Goal: Manage account settings

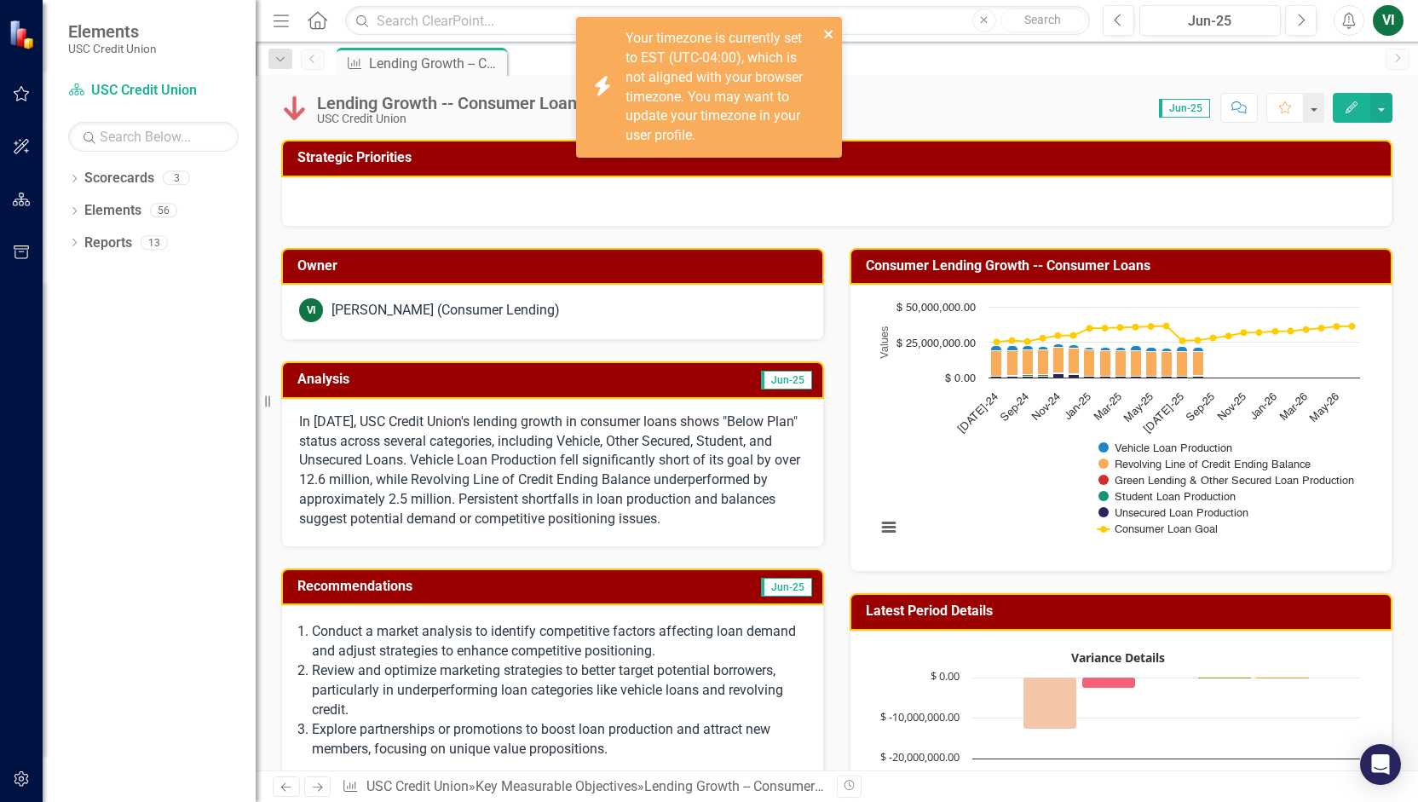
click at [823, 33] on icon "close" at bounding box center [829, 34] width 12 height 14
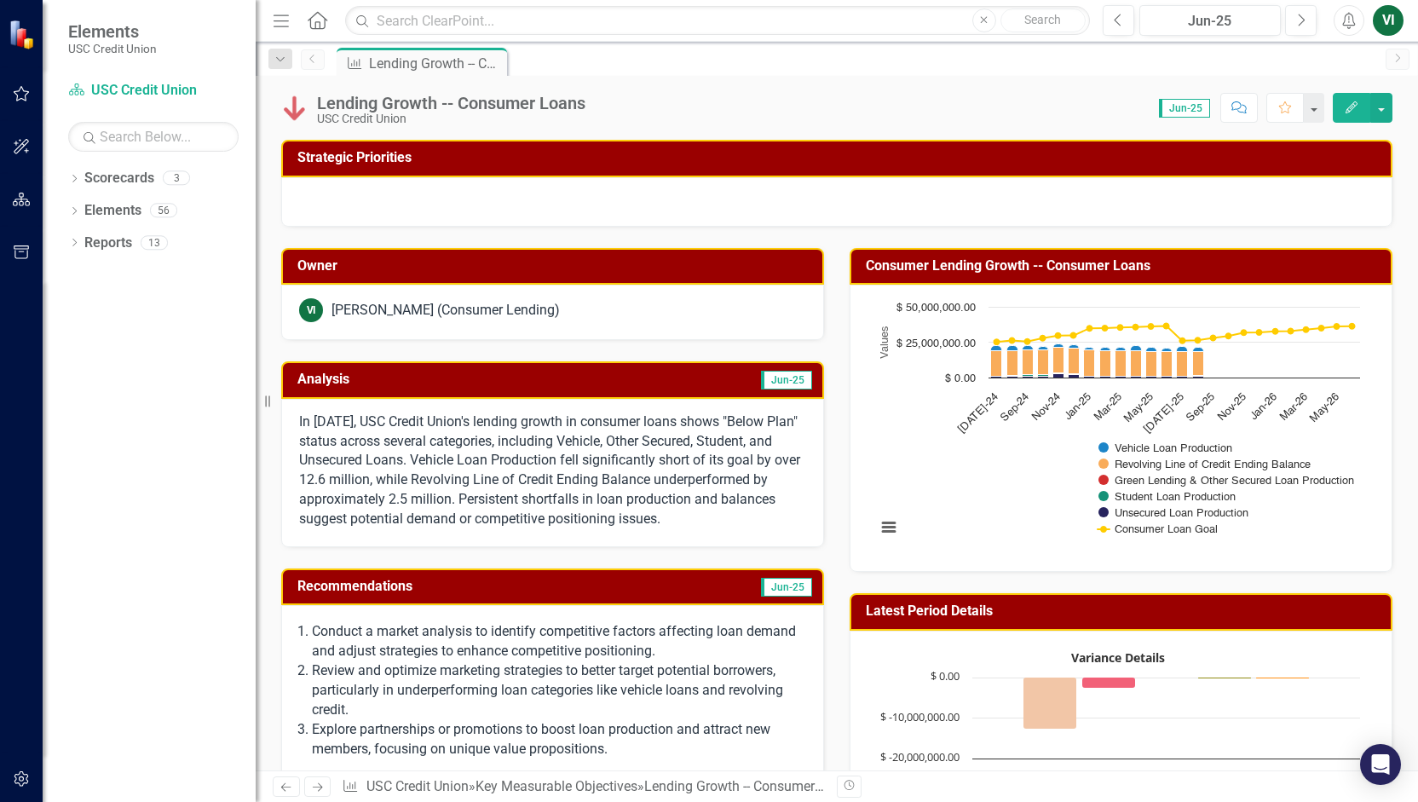
click at [1381, 25] on div "VI" at bounding box center [1388, 20] width 31 height 31
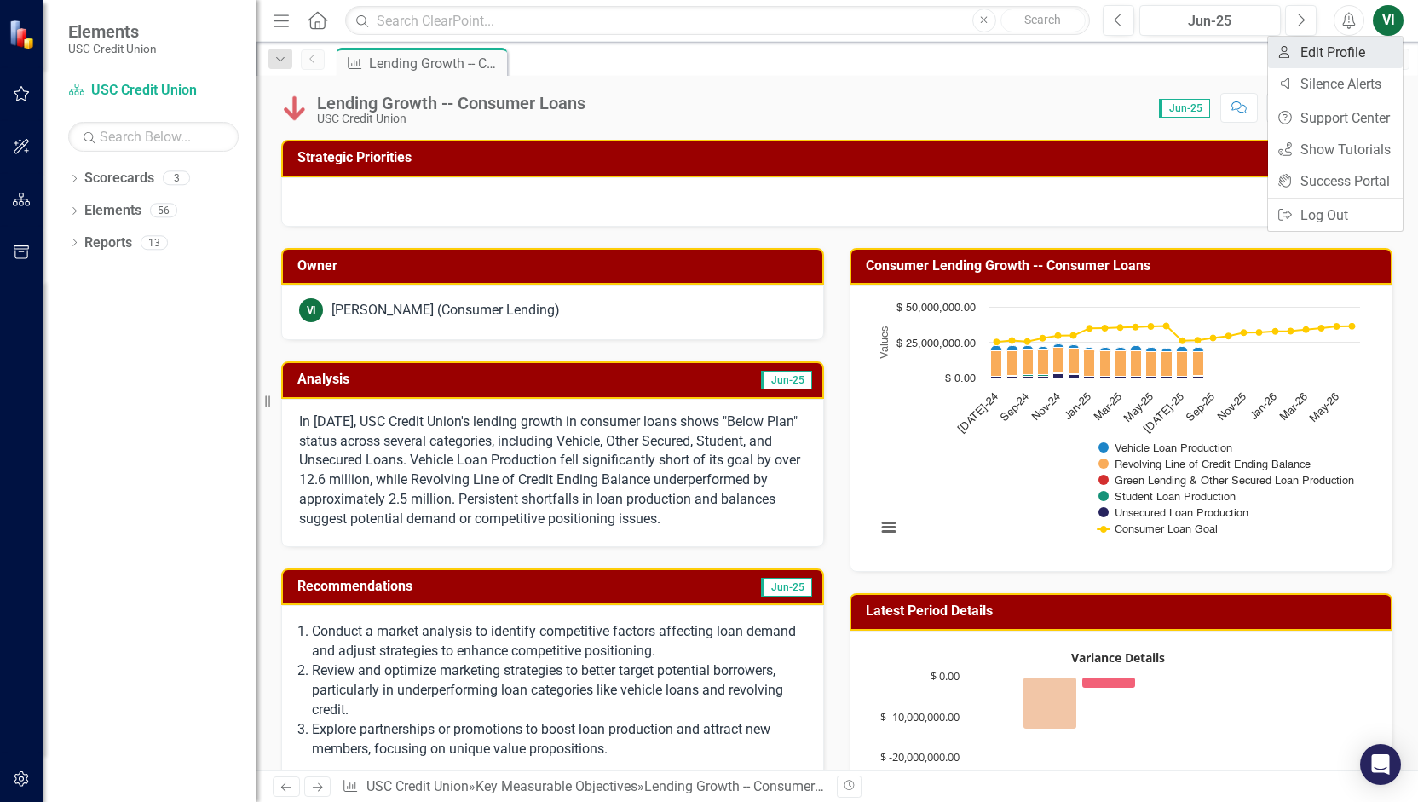
click at [1342, 62] on link "User Edit Profile" at bounding box center [1335, 53] width 135 height 32
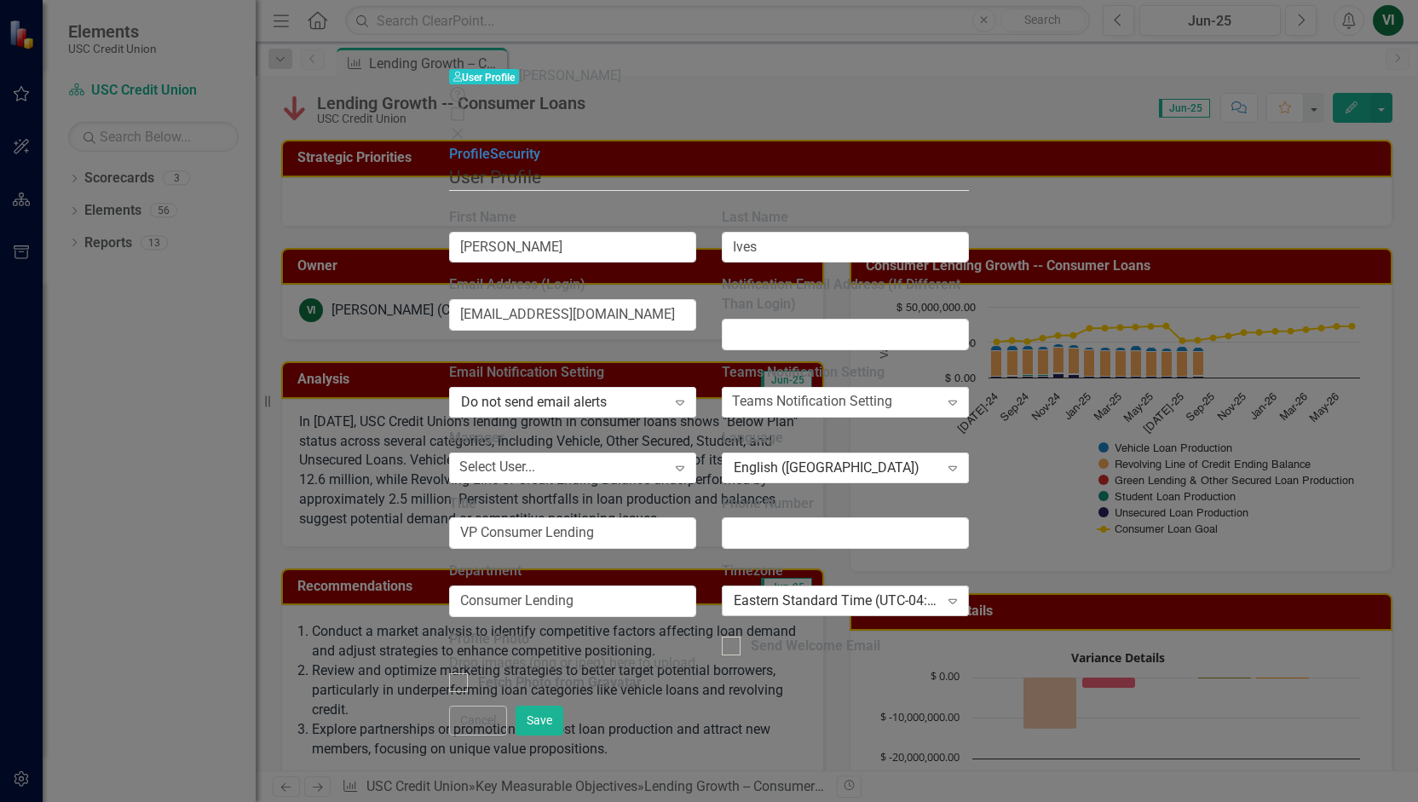
click at [939, 591] on div "Eastern Standard Time (UTC-04:00)" at bounding box center [836, 601] width 205 height 20
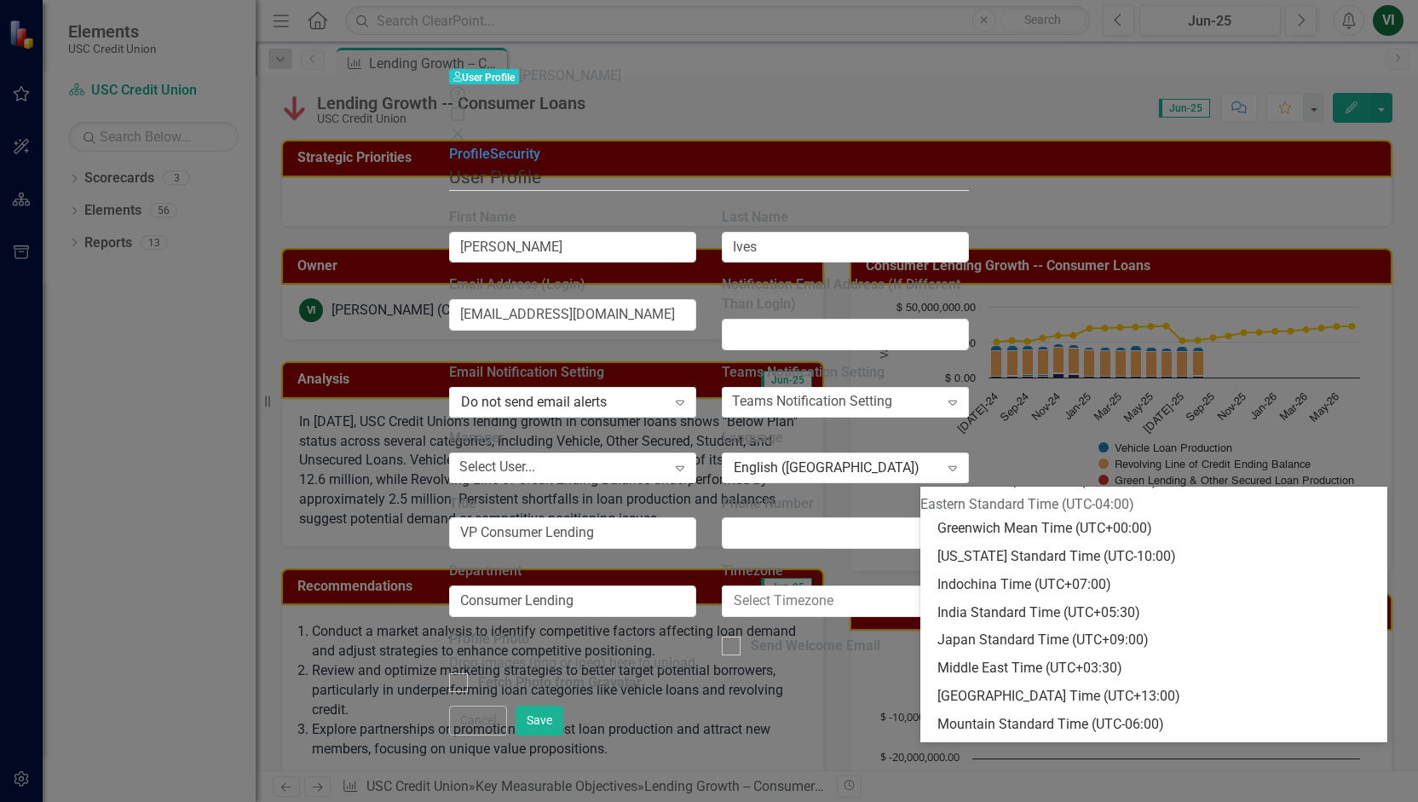
scroll to position [419, 0]
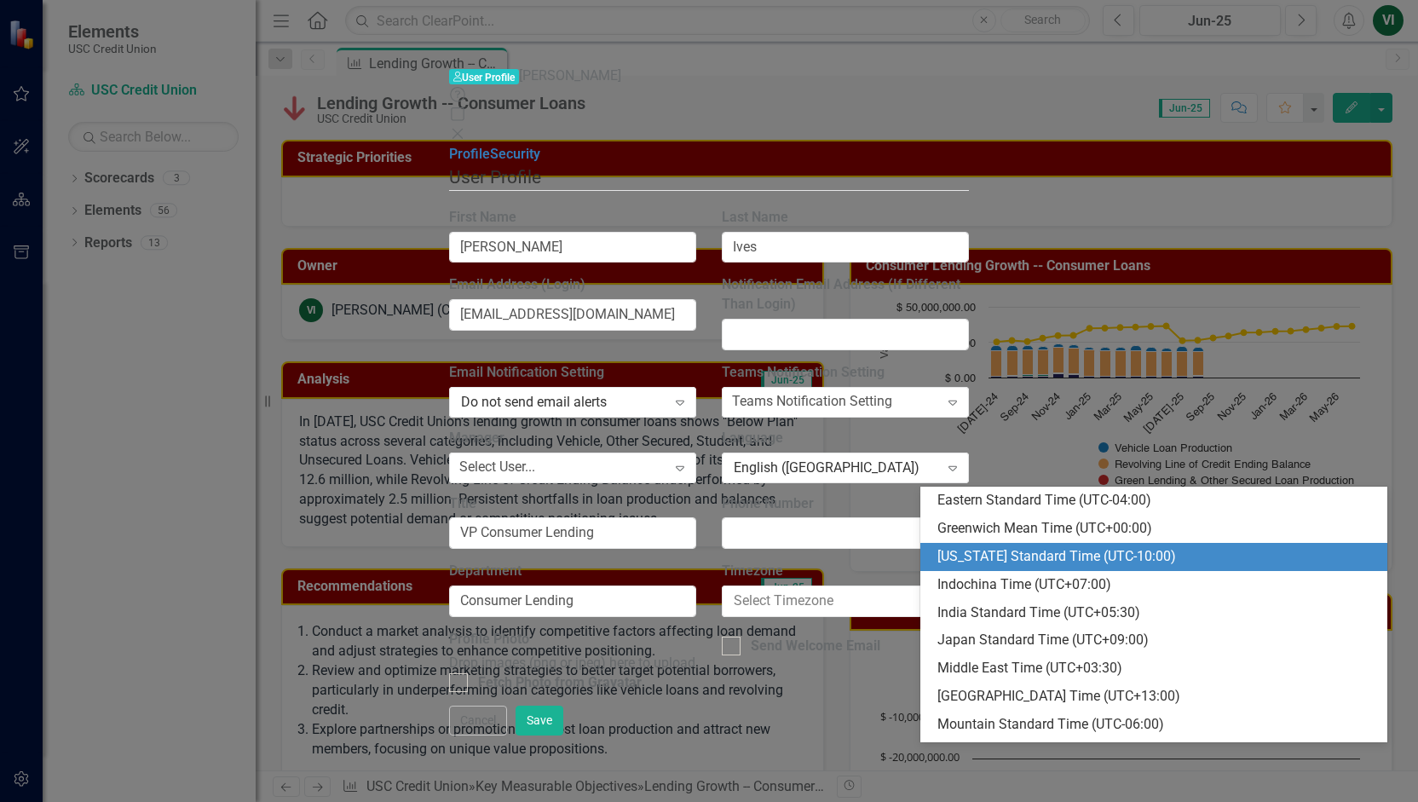
type input "p"
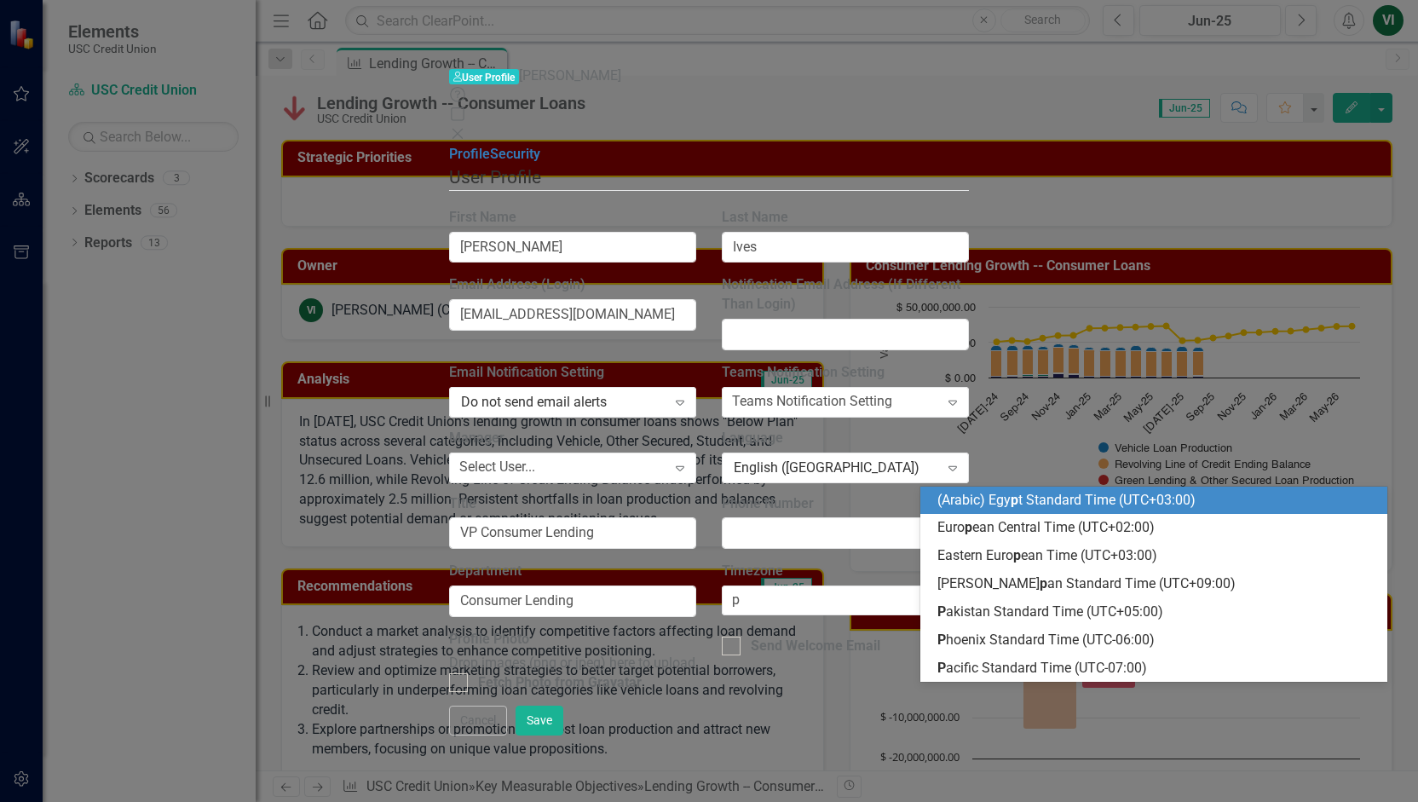
scroll to position [0, 0]
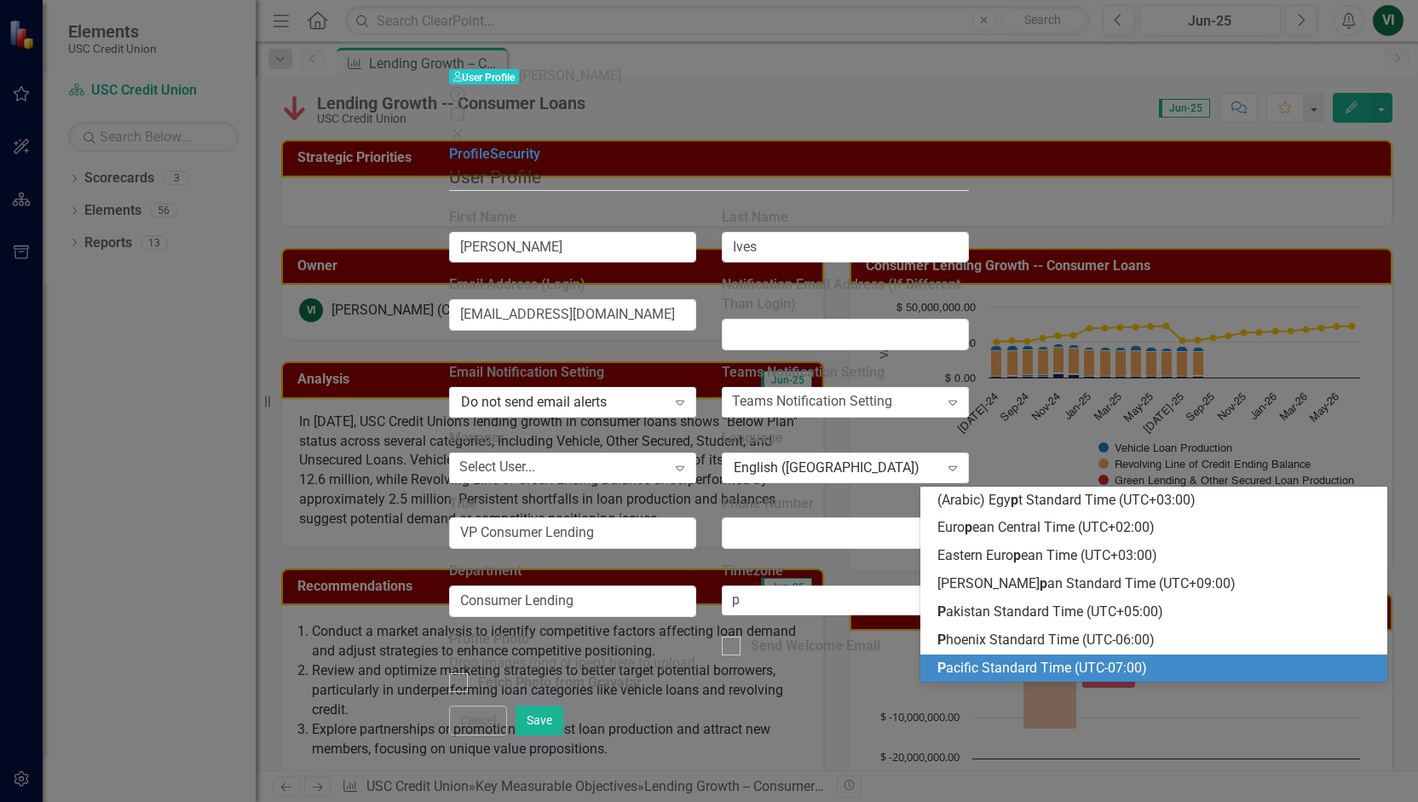
click at [1044, 672] on span "P acific Standard Time (UTC-07:00)" at bounding box center [1042, 668] width 210 height 16
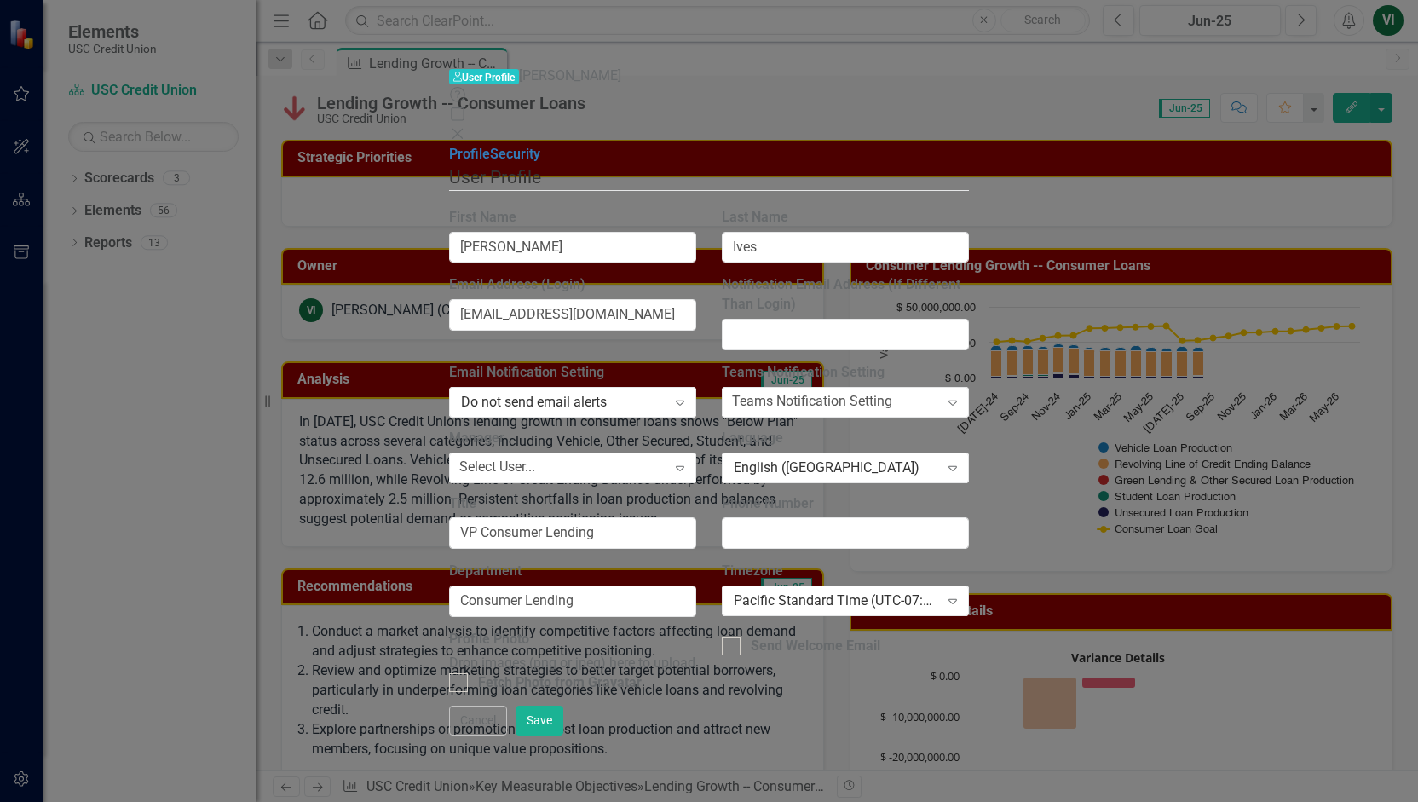
click at [982, 630] on div "Profile Photo Drop images (png or jpeg) here to upload Fetch Photo from Gravata…" at bounding box center [708, 668] width 545 height 76
click at [637, 654] on div "Drop images (png or jpeg) here to upload" at bounding box center [572, 664] width 247 height 20
click at [892, 392] on div "Teams Notification Setting" at bounding box center [812, 402] width 160 height 20
click at [535, 458] on div "Select User..." at bounding box center [497, 468] width 76 height 20
click at [563, 735] on button "Save" at bounding box center [540, 721] width 48 height 30
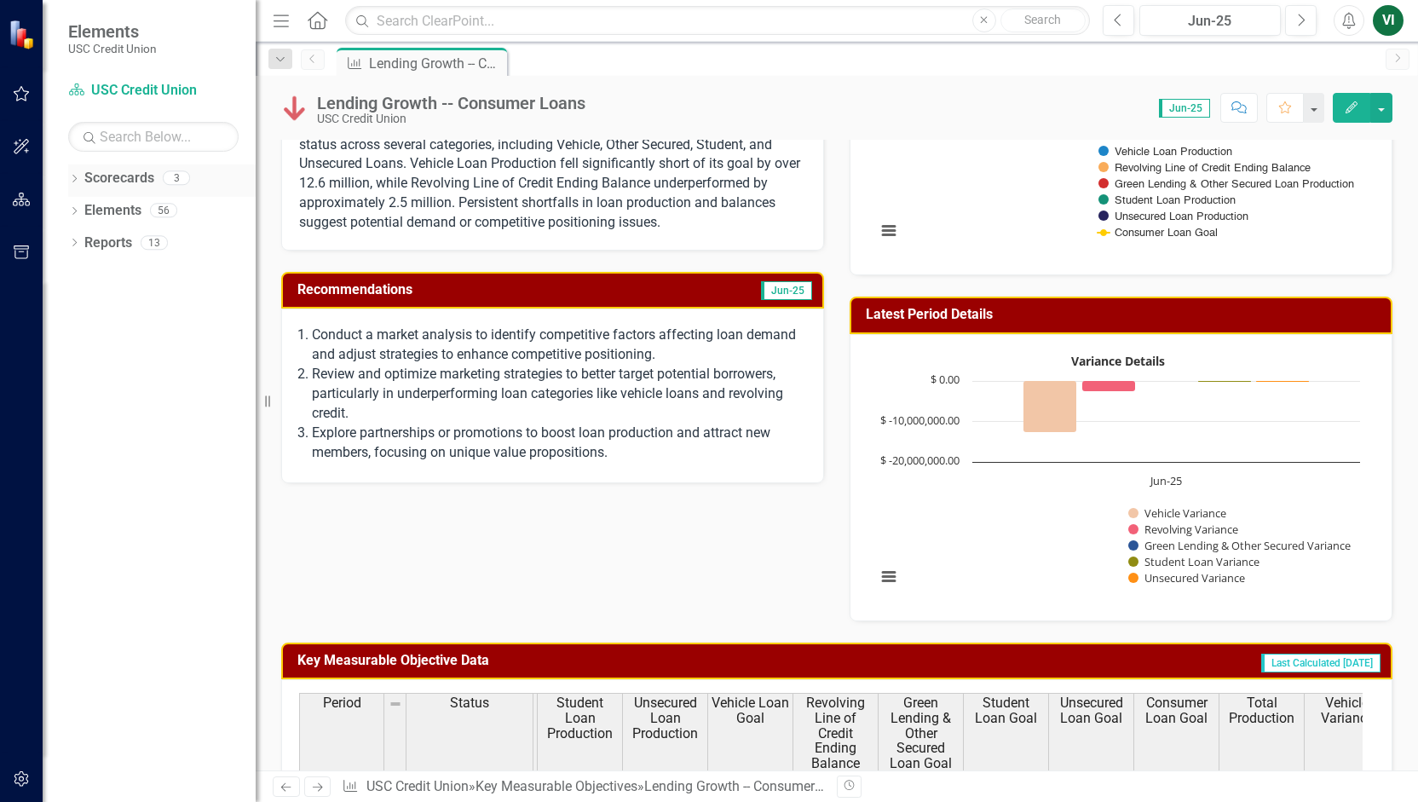
click at [77, 188] on div "Dropdown Scorecards 3" at bounding box center [161, 180] width 187 height 32
click at [303, 8] on div "Menu Home Search Close Search" at bounding box center [676, 20] width 817 height 32
click at [312, 18] on icon "Home" at bounding box center [317, 20] width 22 height 18
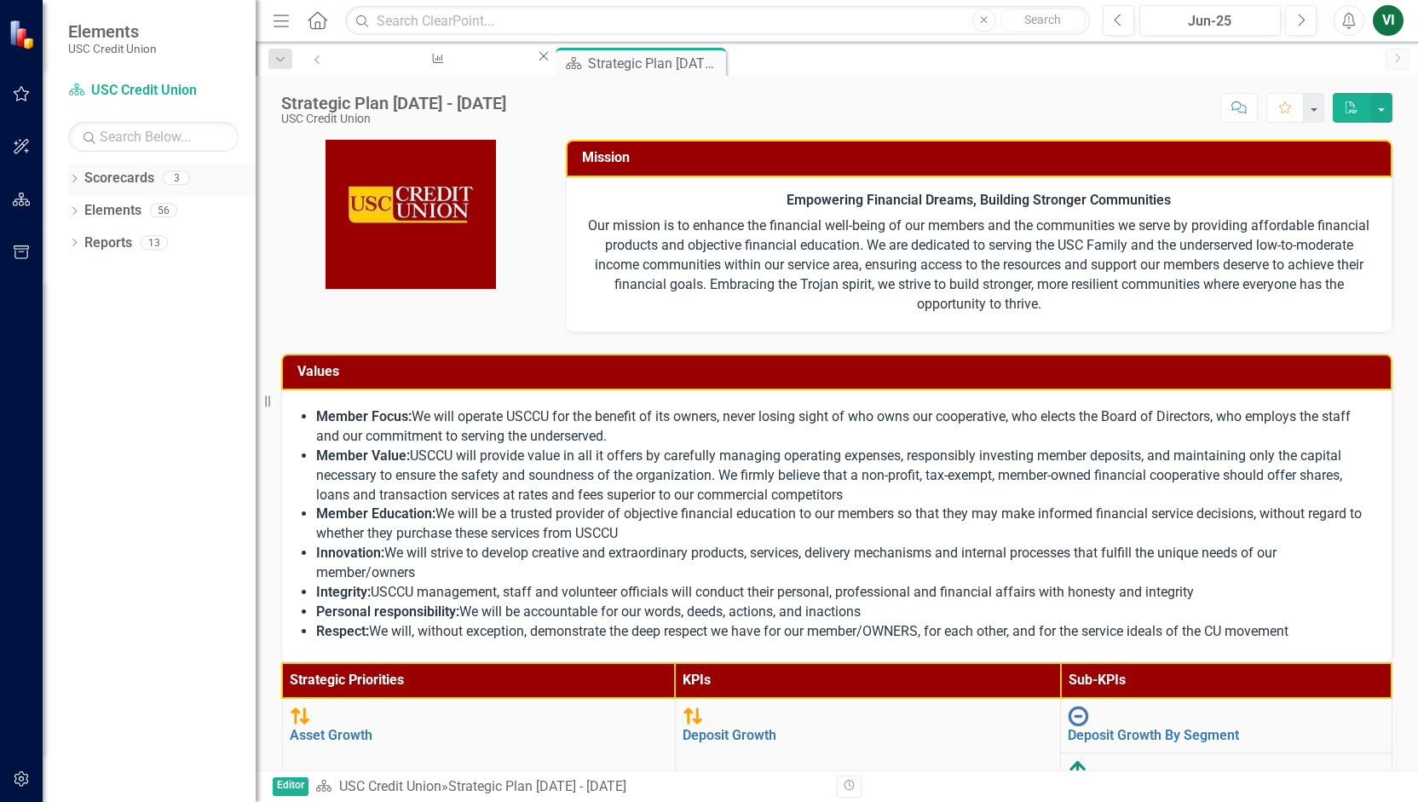
click at [84, 179] on link "Scorecards" at bounding box center [119, 179] width 70 height 20
click at [78, 178] on icon "Dropdown" at bounding box center [74, 180] width 12 height 9
click at [75, 277] on icon "Dropdown" at bounding box center [74, 276] width 12 height 9
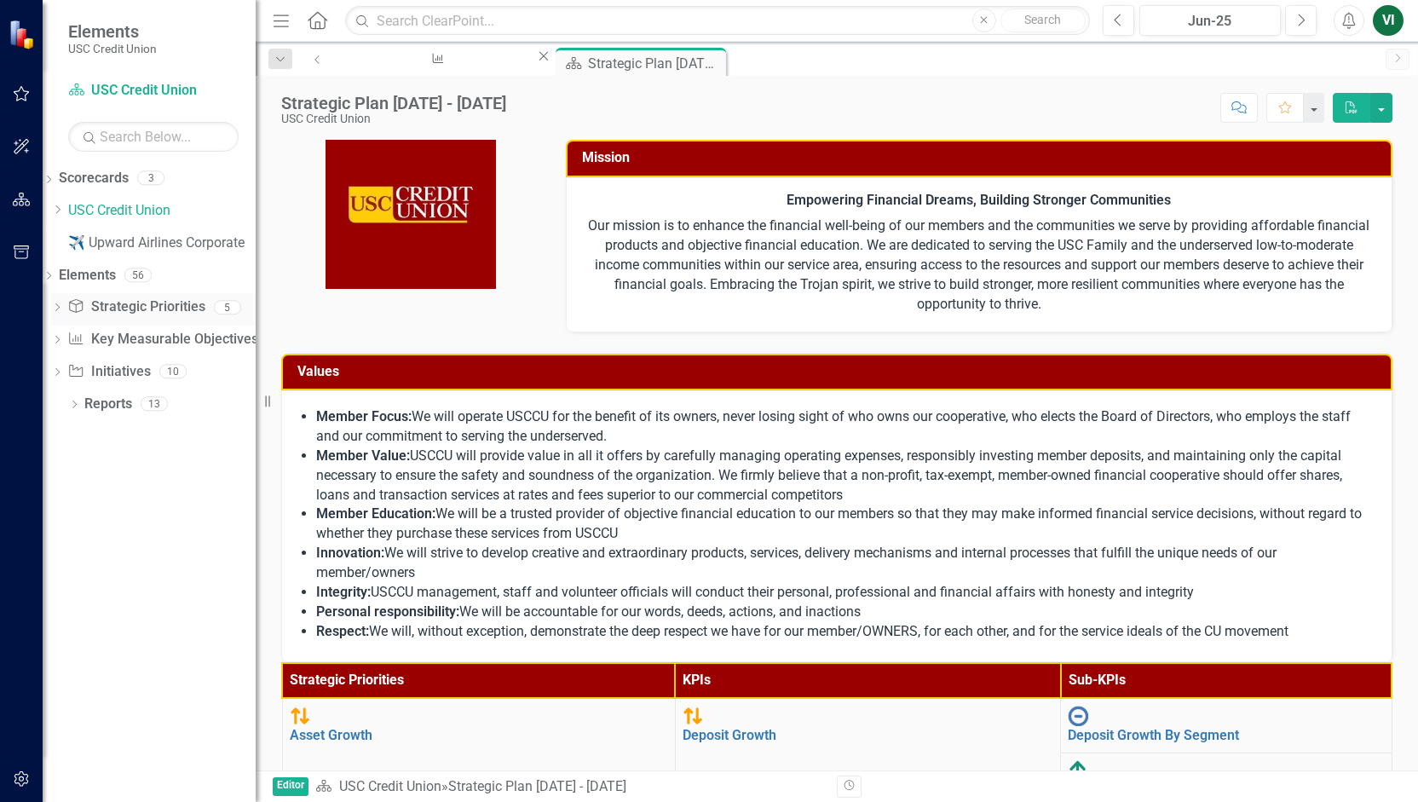
click at [63, 311] on icon "Dropdown" at bounding box center [57, 308] width 12 height 9
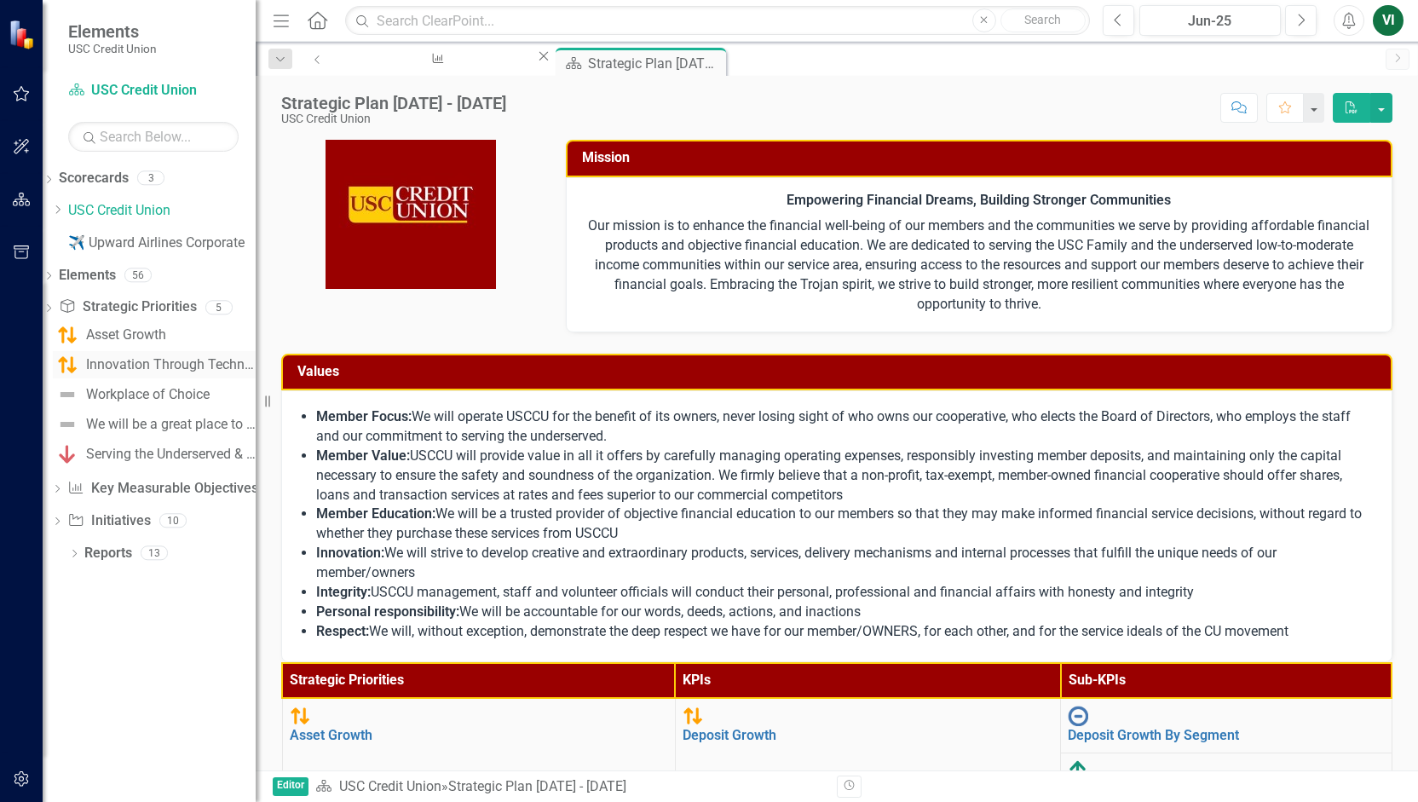
click at [164, 355] on link "Innovation Through Technology" at bounding box center [154, 364] width 203 height 27
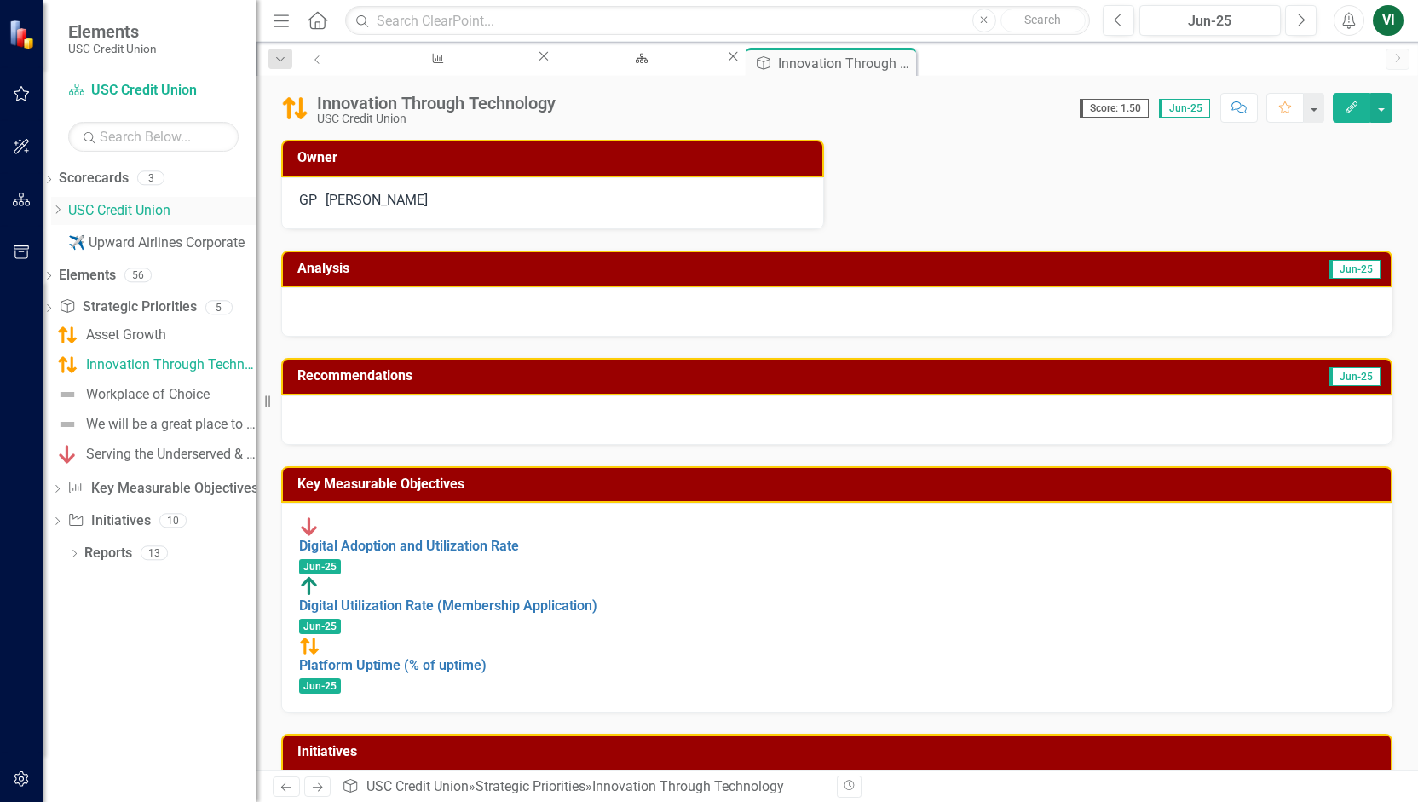
click at [147, 216] on link "USC Credit Union" at bounding box center [161, 211] width 187 height 20
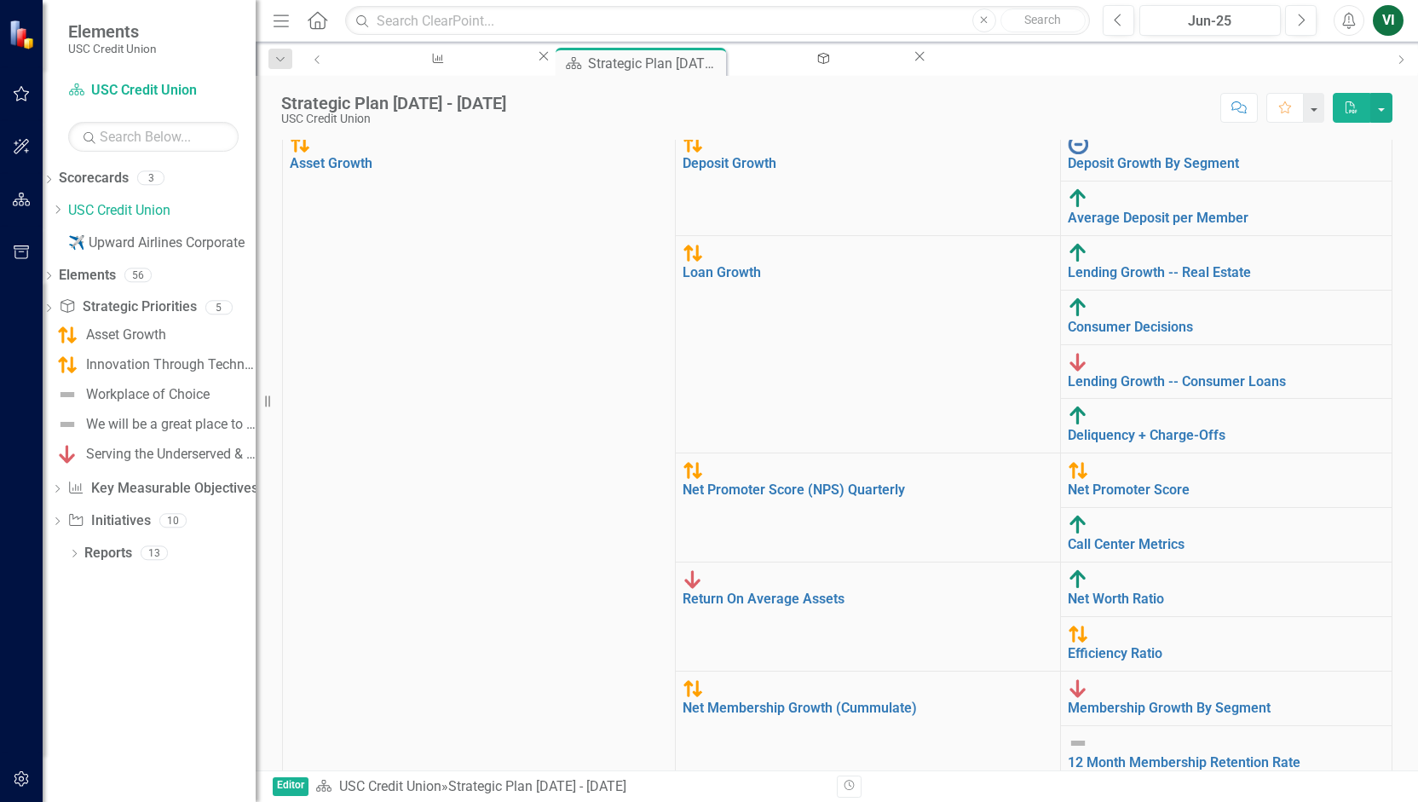
click at [1022, 72] on div "Key Measurable Objective Lending Growth -- Consumer Loans Close Scorecard Strat…" at bounding box center [860, 61] width 1050 height 27
